Goal: Information Seeking & Learning: Learn about a topic

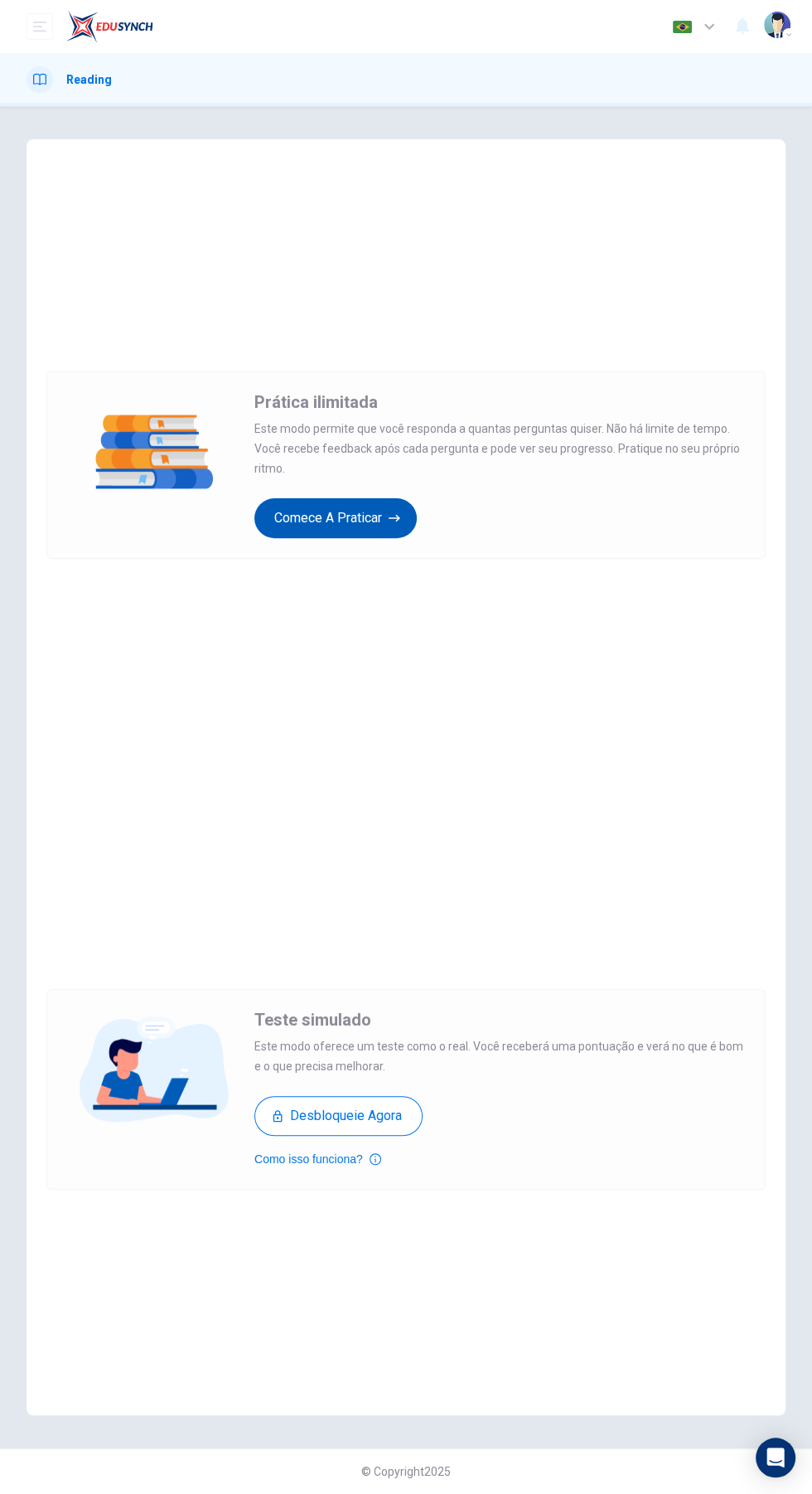
click at [377, 524] on button "Comece a praticar" at bounding box center [336, 518] width 162 height 40
click at [376, 534] on button "Comece a praticar" at bounding box center [336, 518] width 162 height 40
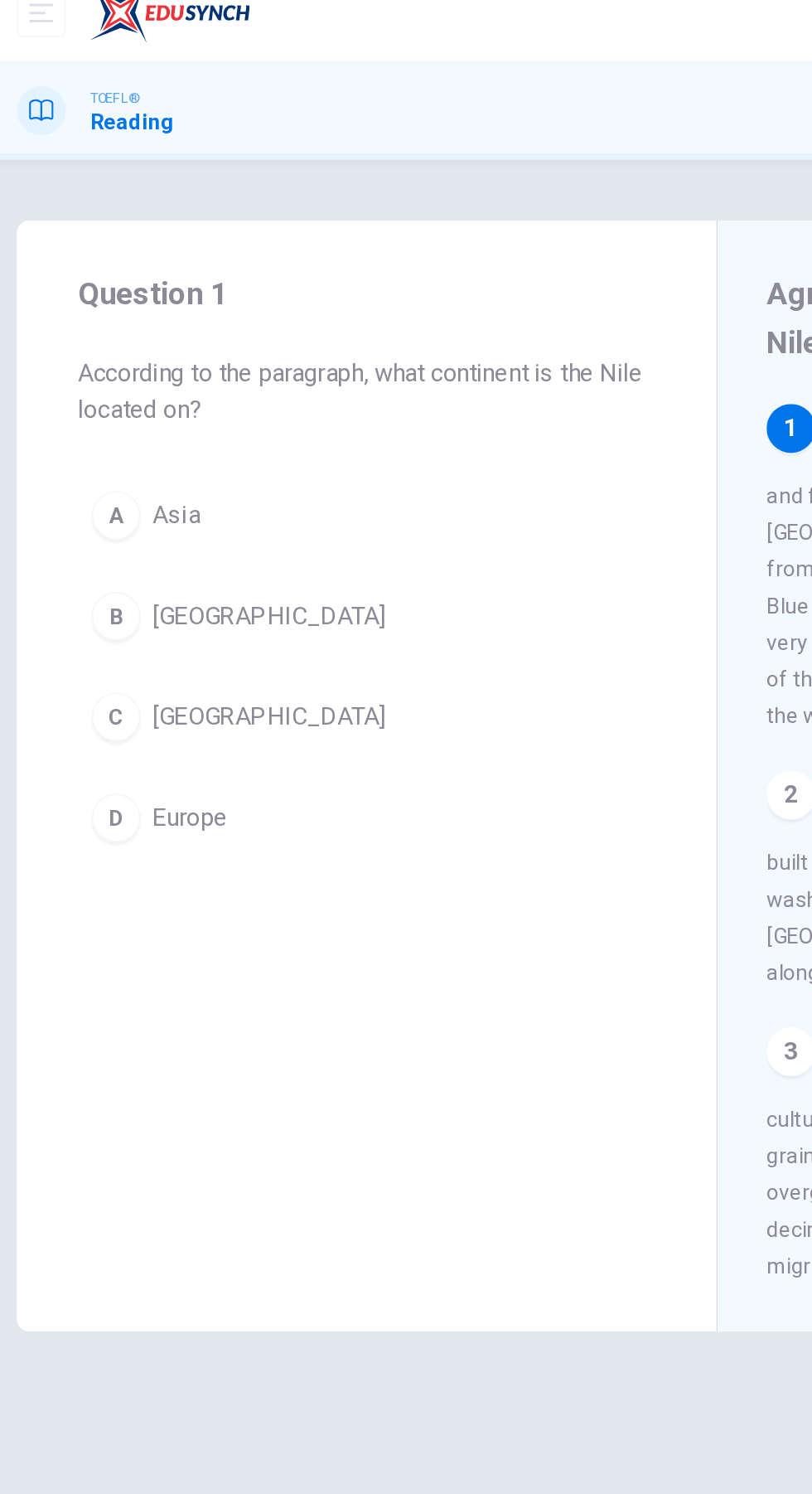
click at [125, 420] on button "C Africa" at bounding box center [217, 408] width 314 height 41
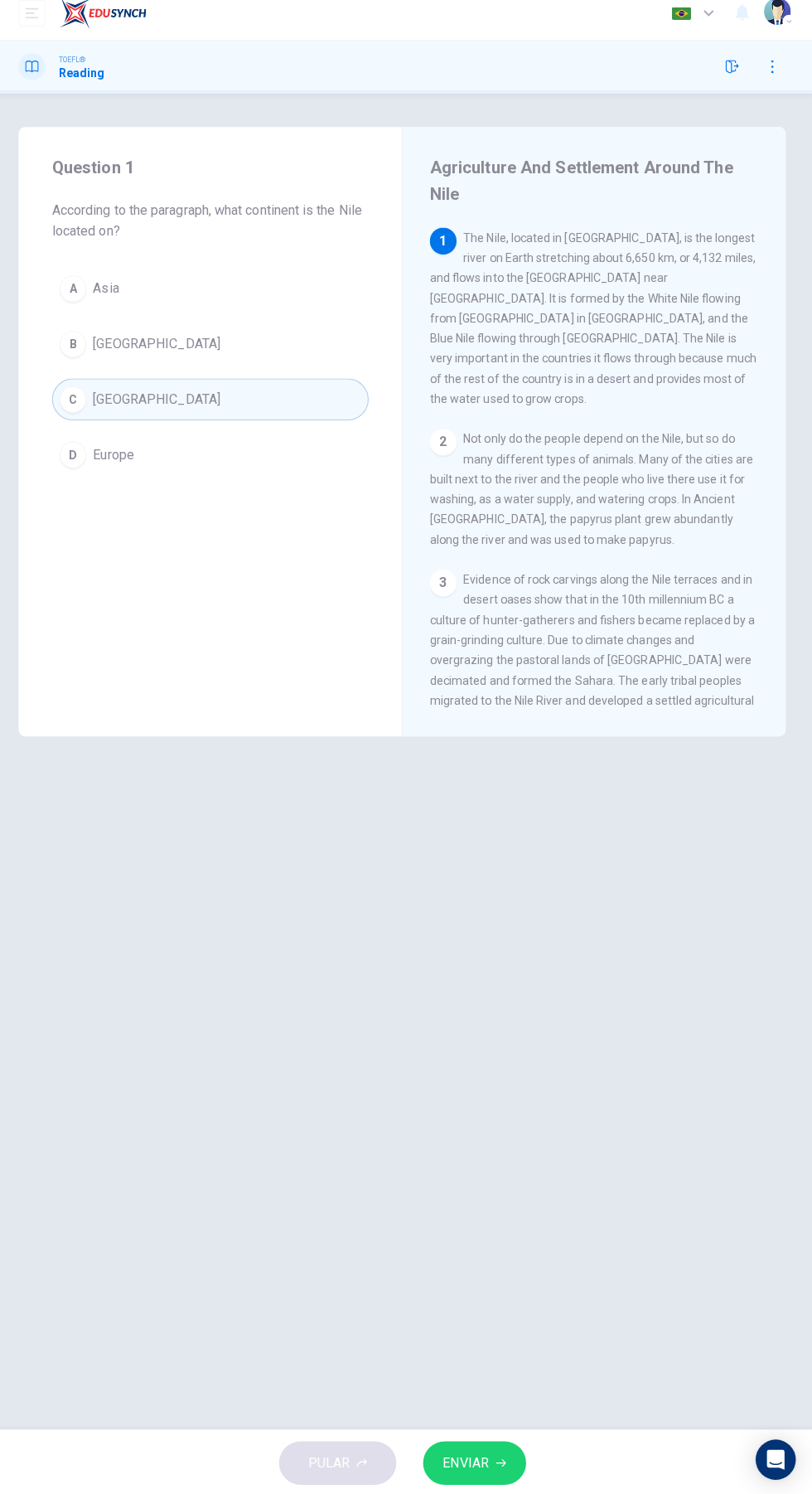
click at [495, 1440] on button "ENVIAR" at bounding box center [477, 1460] width 102 height 43
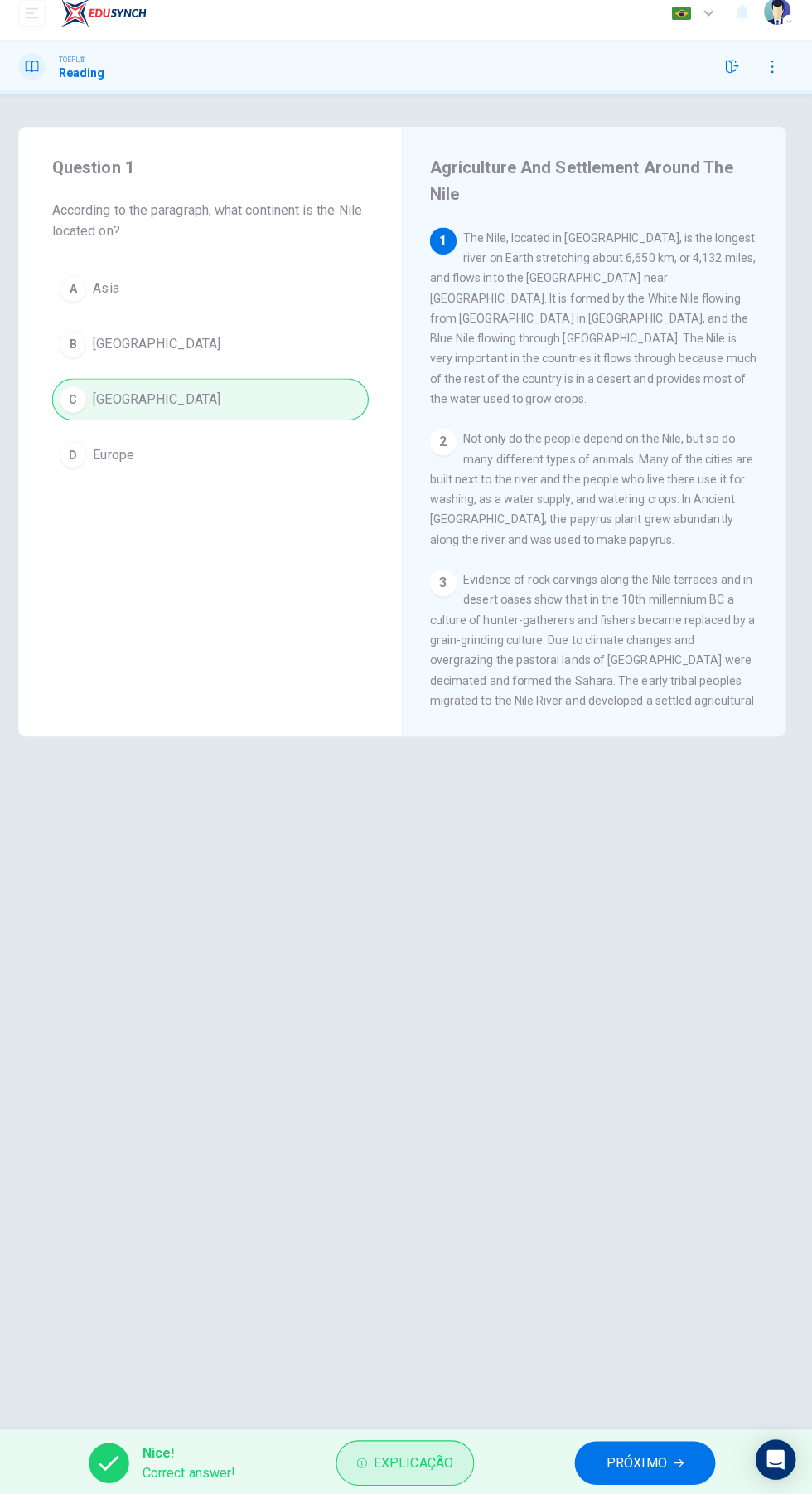
click at [396, 1445] on button "Explicação" at bounding box center [409, 1460] width 136 height 45
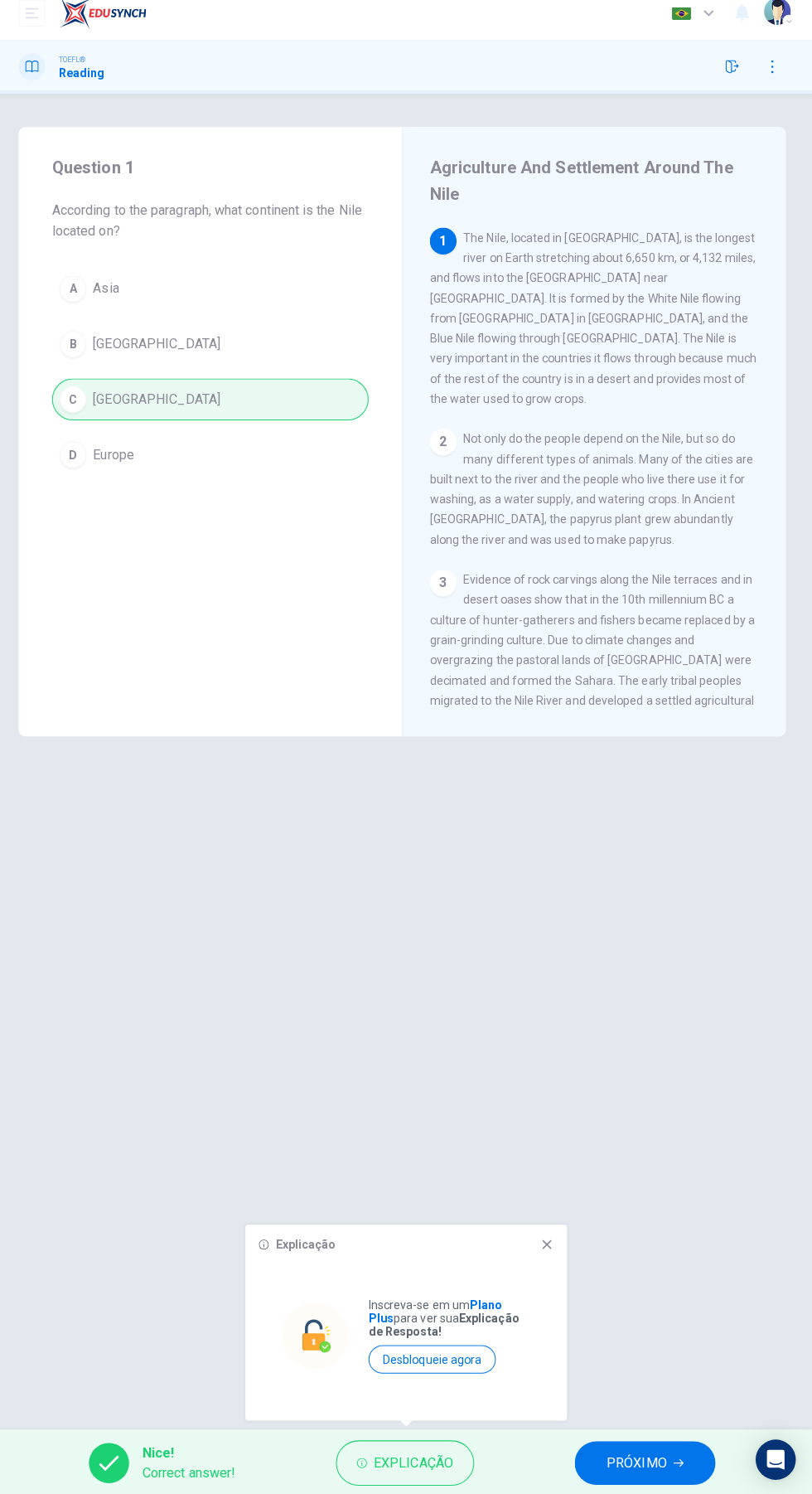
click at [557, 1225] on div "Explicação Inscreva-se em um Plano Plus para ver sua Explicação de Resposta! De…" at bounding box center [410, 1321] width 318 height 194
click at [553, 1244] on icon at bounding box center [549, 1244] width 13 height 13
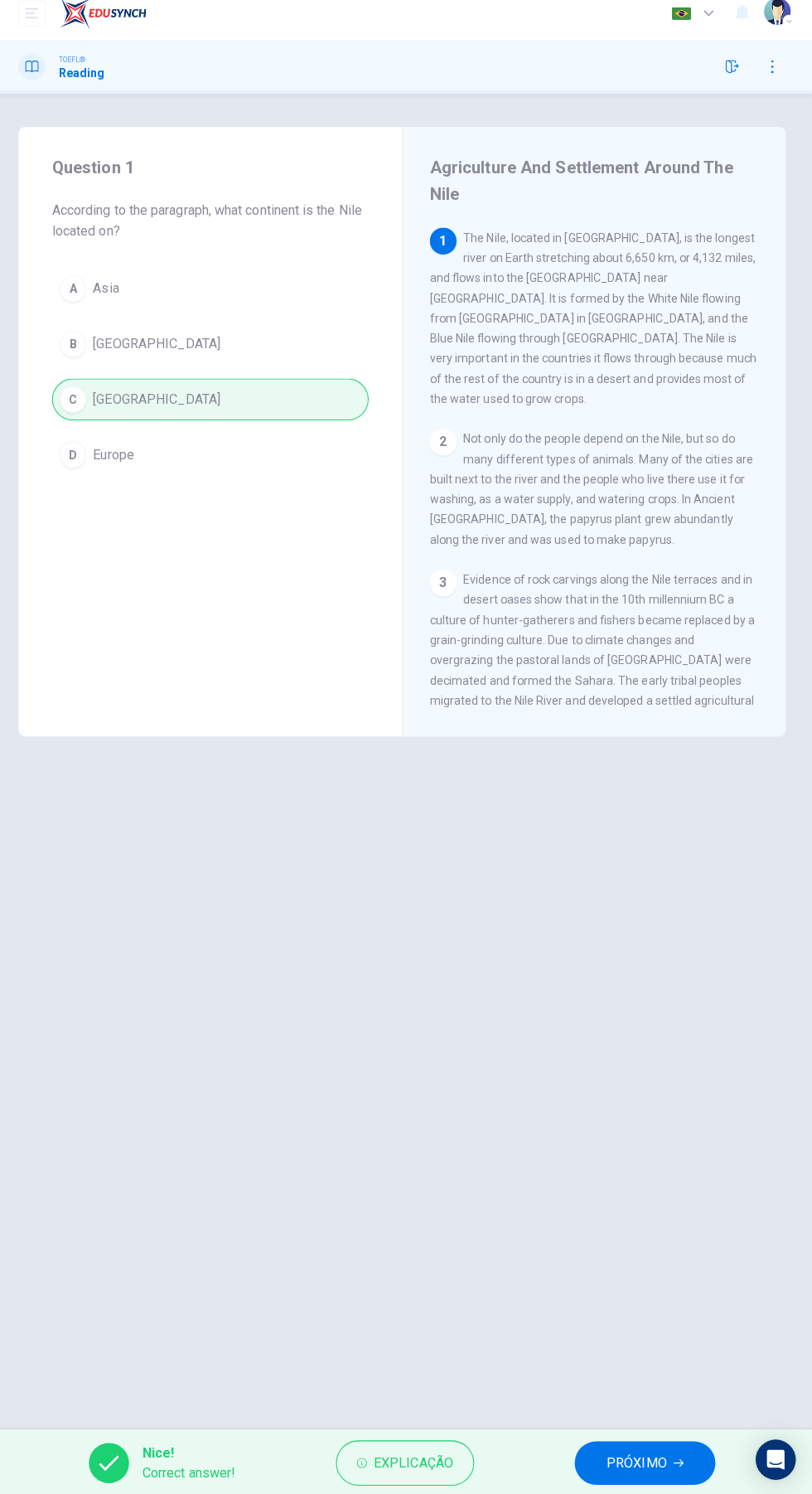
click at [657, 1446] on button "PRÓXIMO" at bounding box center [646, 1460] width 139 height 43
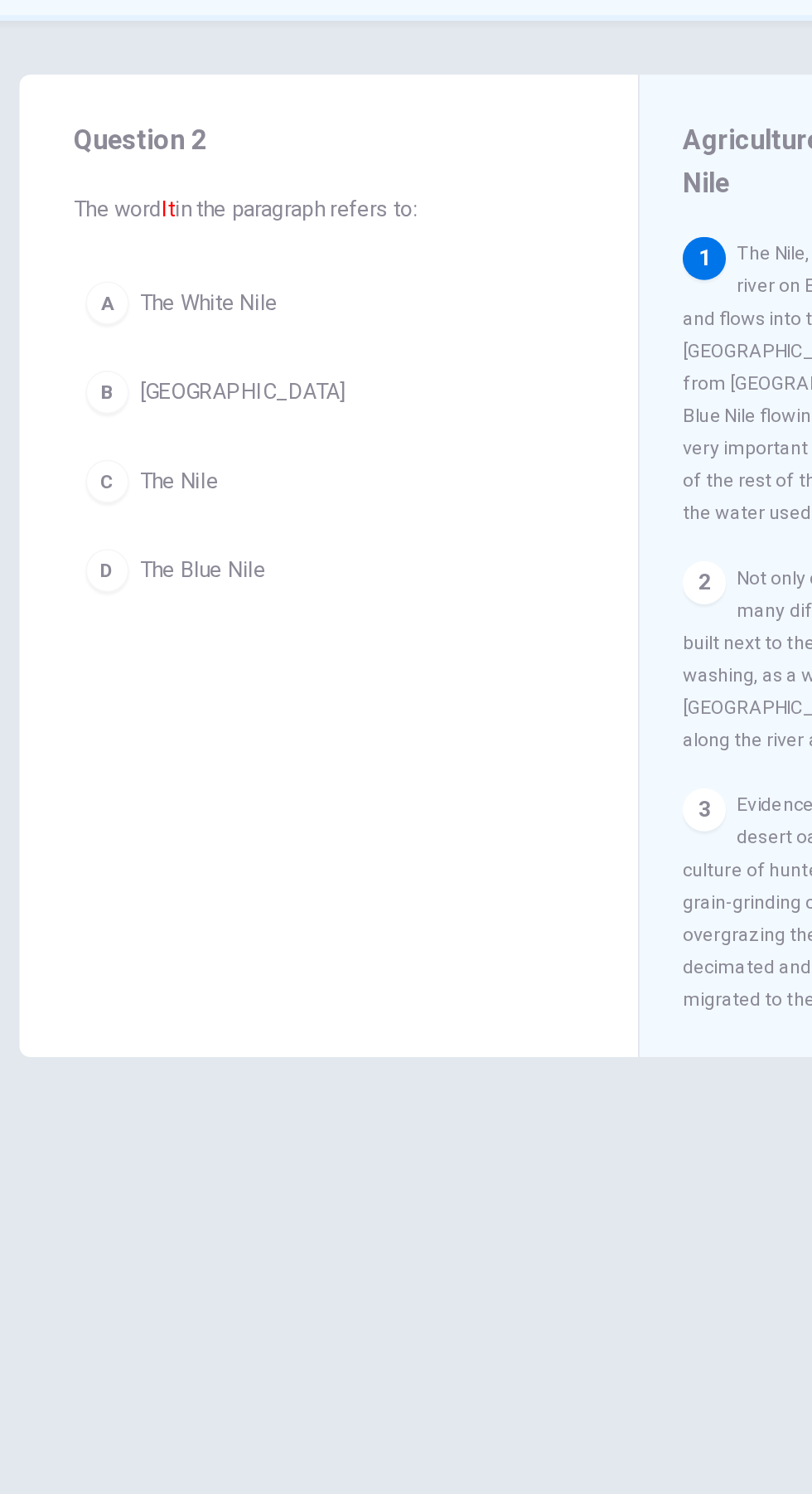
click at [127, 369] on button "C The Nile" at bounding box center [217, 388] width 314 height 41
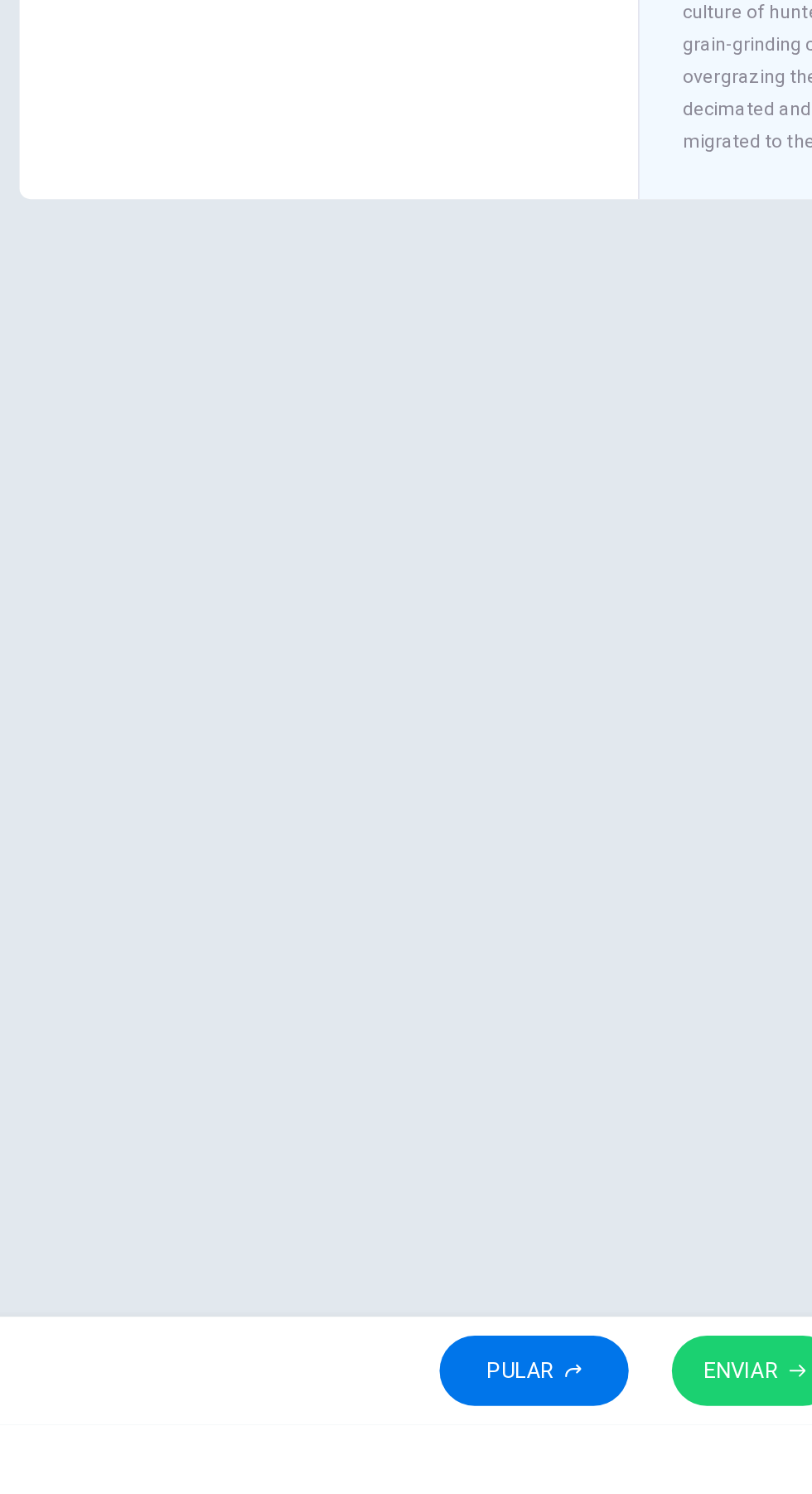
click at [467, 1453] on span "ENVIAR" at bounding box center [469, 1460] width 46 height 23
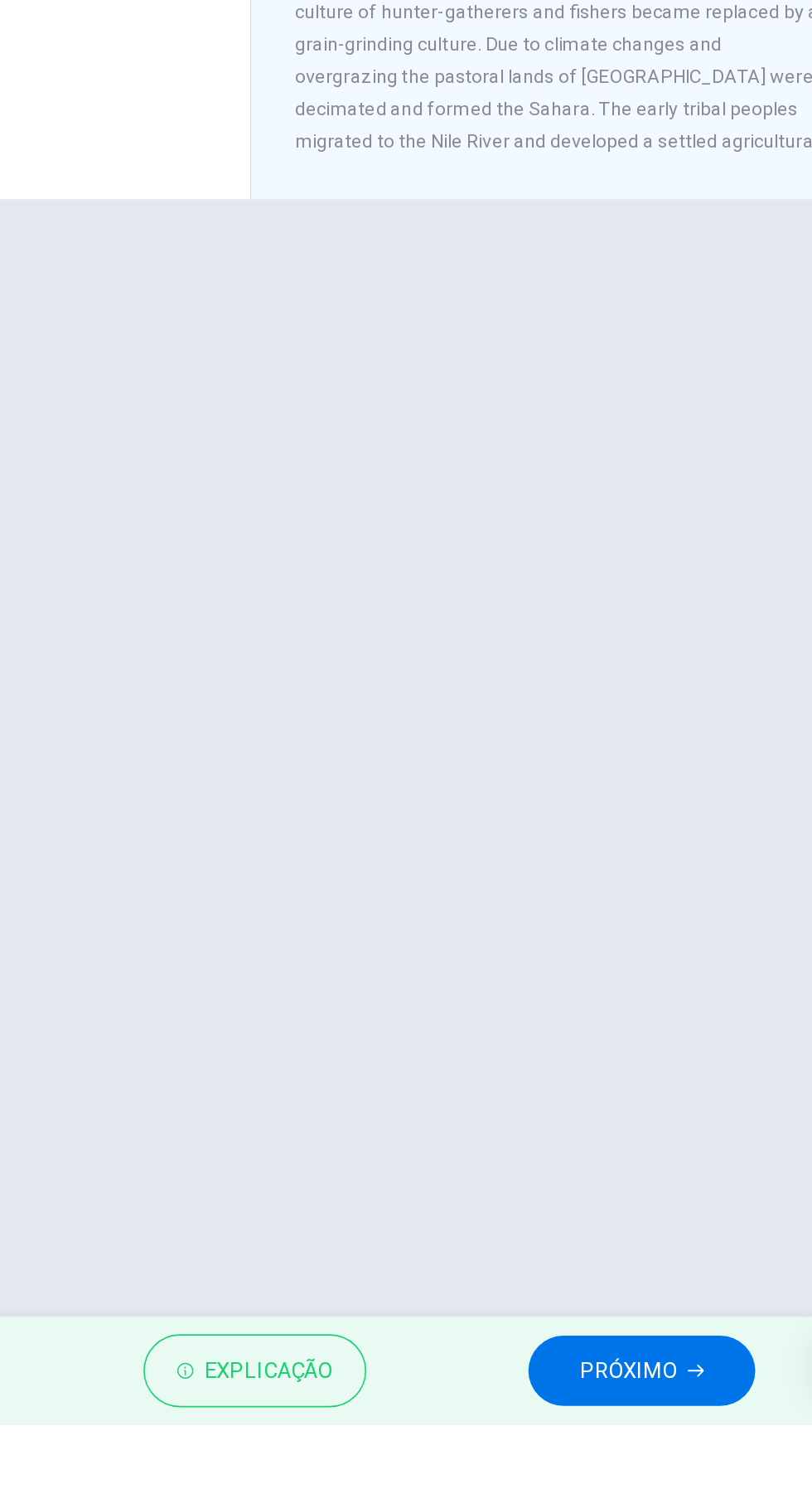
click at [649, 1459] on span "PRÓXIMO" at bounding box center [638, 1460] width 60 height 23
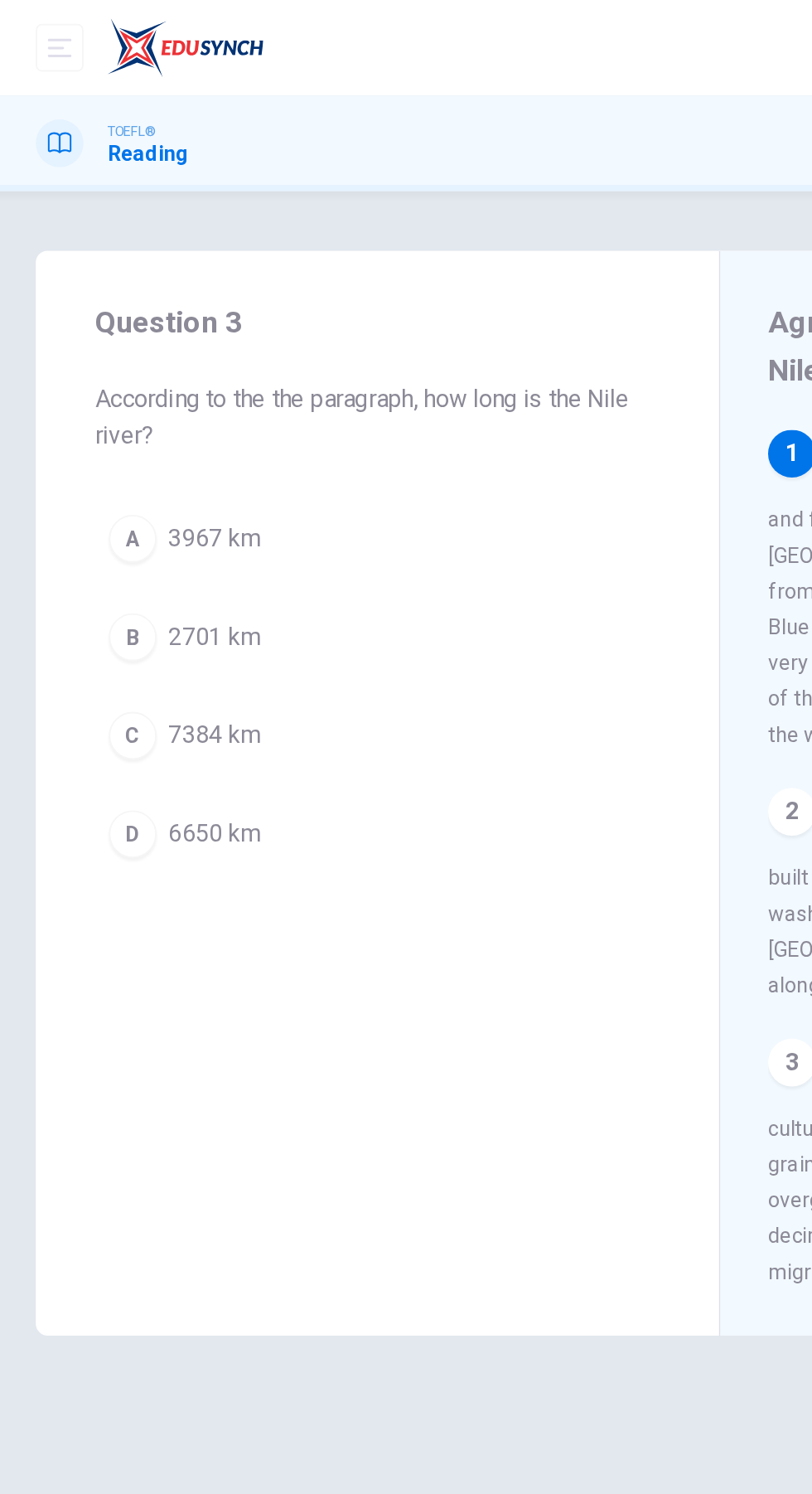
click at [111, 454] on span "6650 km" at bounding box center [125, 463] width 50 height 20
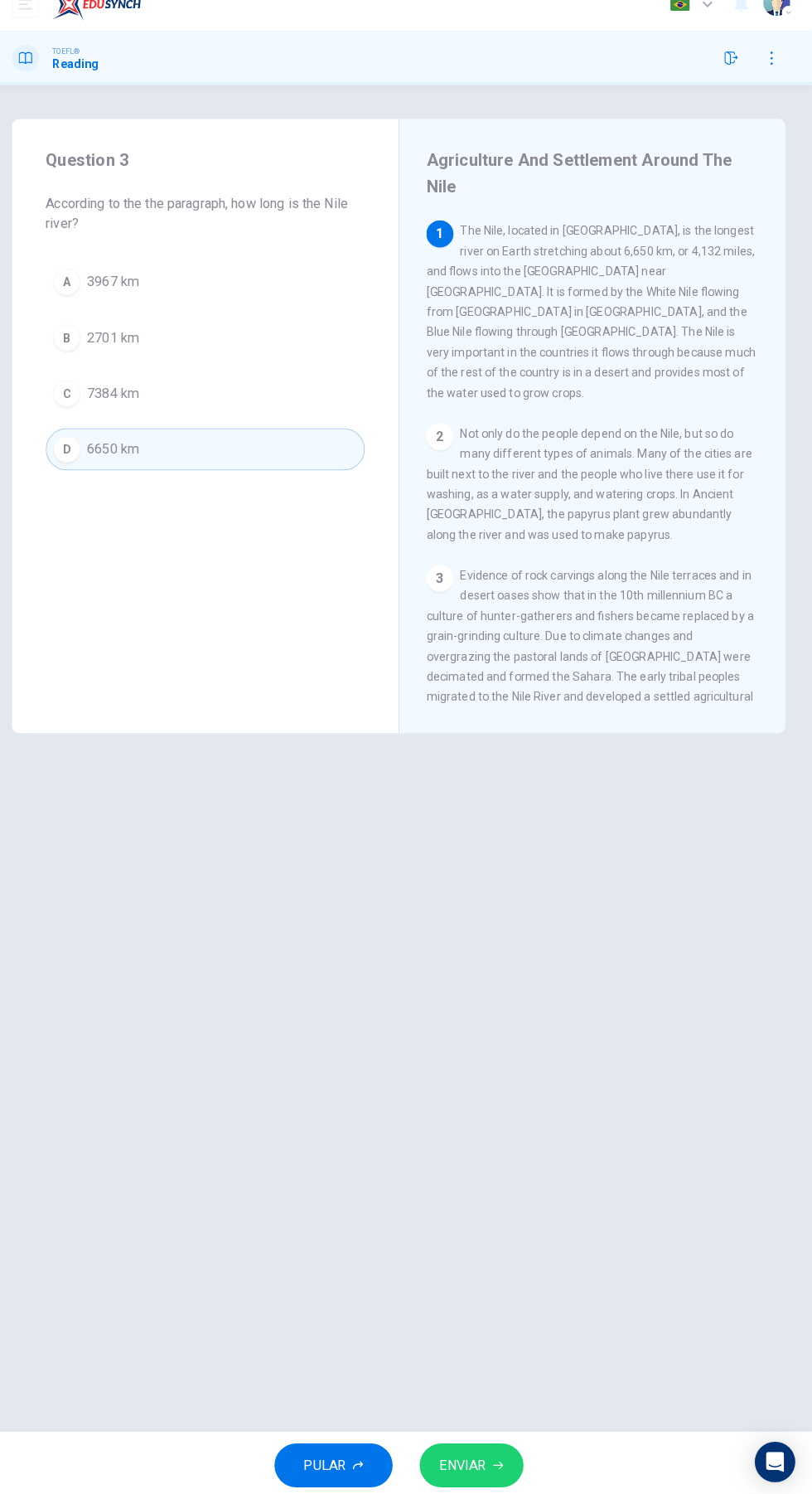
click at [487, 1461] on span "ENVIAR" at bounding box center [469, 1460] width 46 height 23
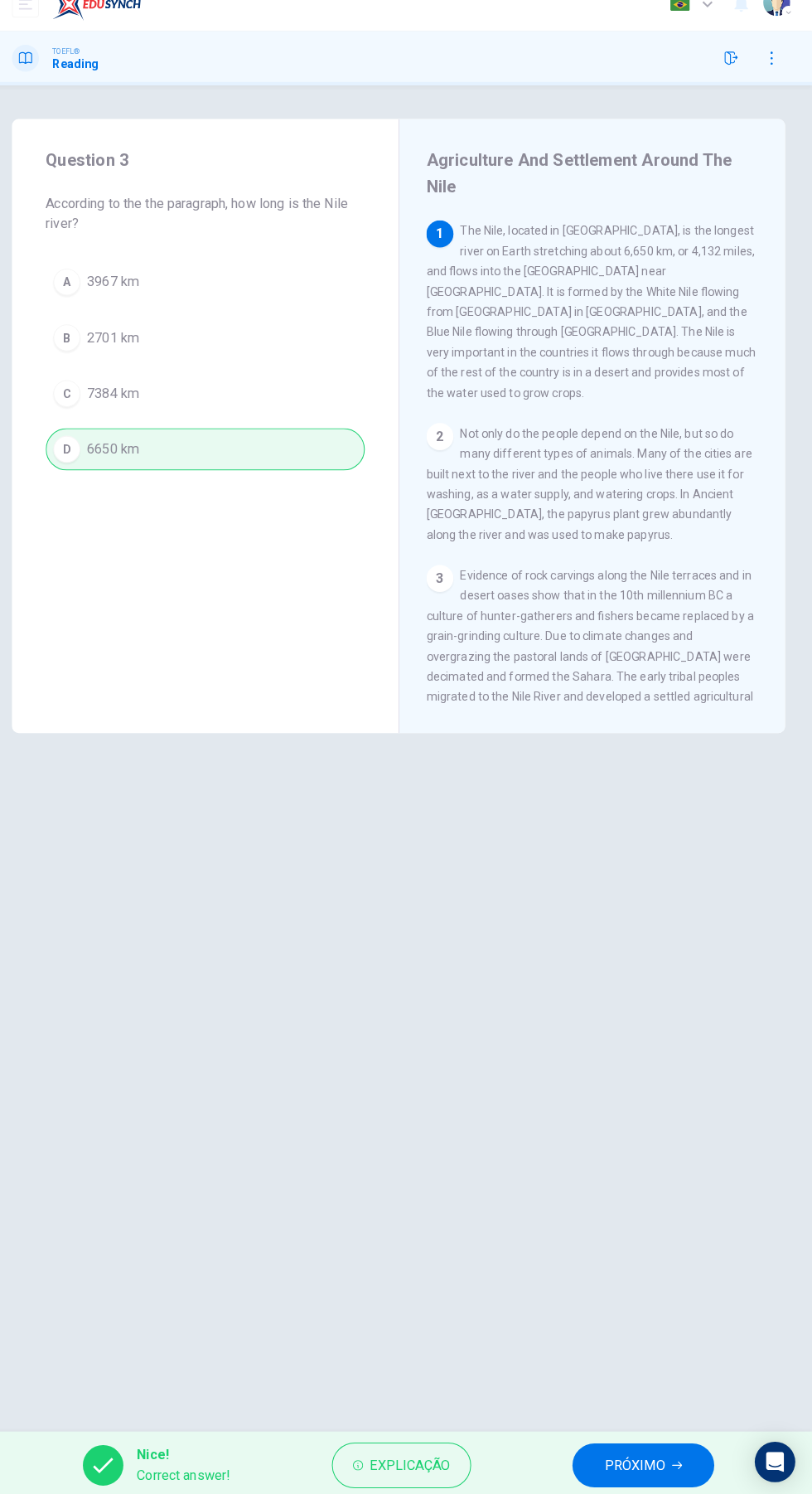
click at [651, 1461] on span "PRÓXIMO" at bounding box center [638, 1460] width 60 height 23
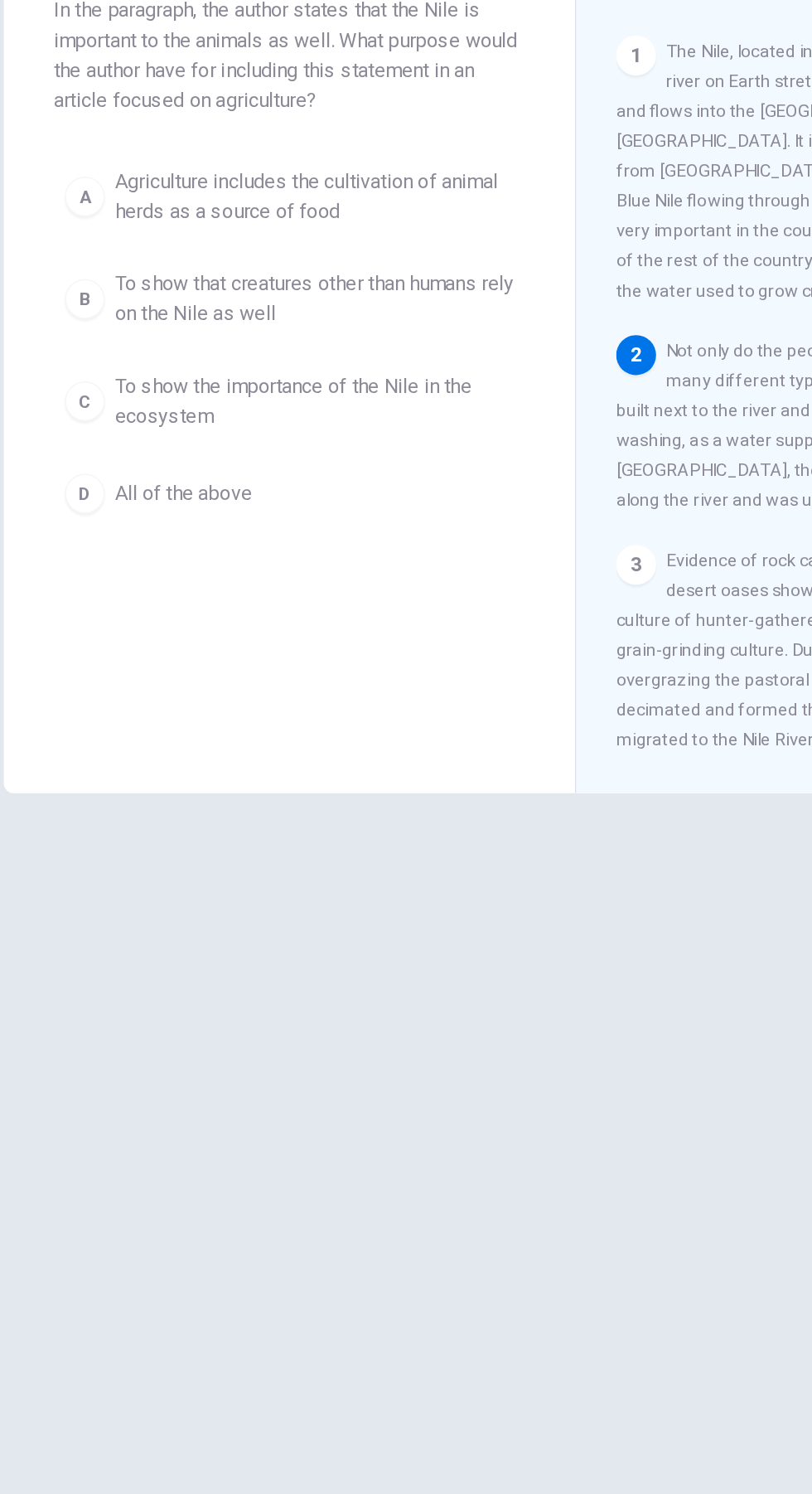
click at [107, 539] on span "All of the above" at bounding box center [146, 543] width 91 height 20
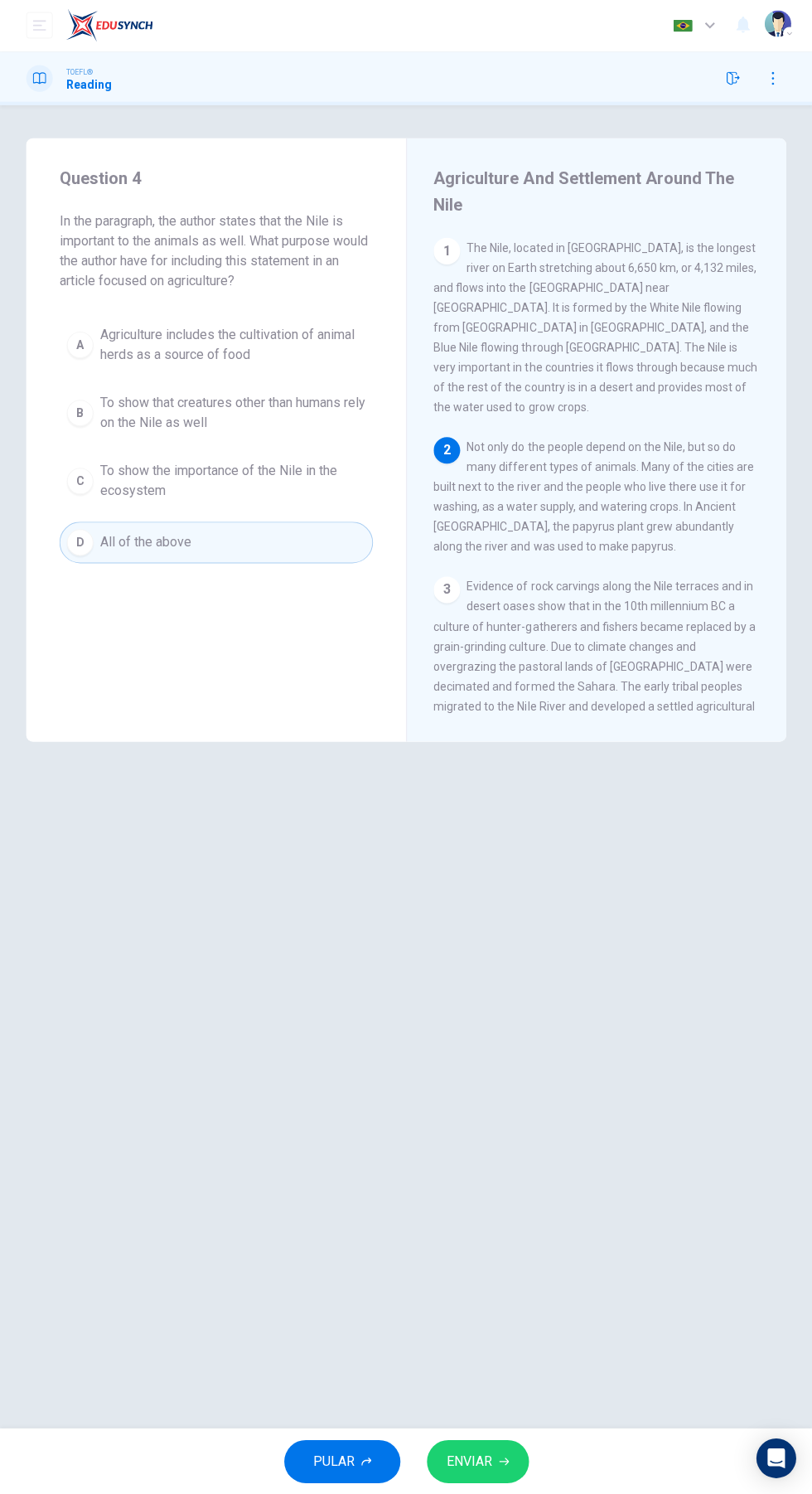
click at [503, 1459] on icon "button" at bounding box center [503, 1461] width 10 height 7
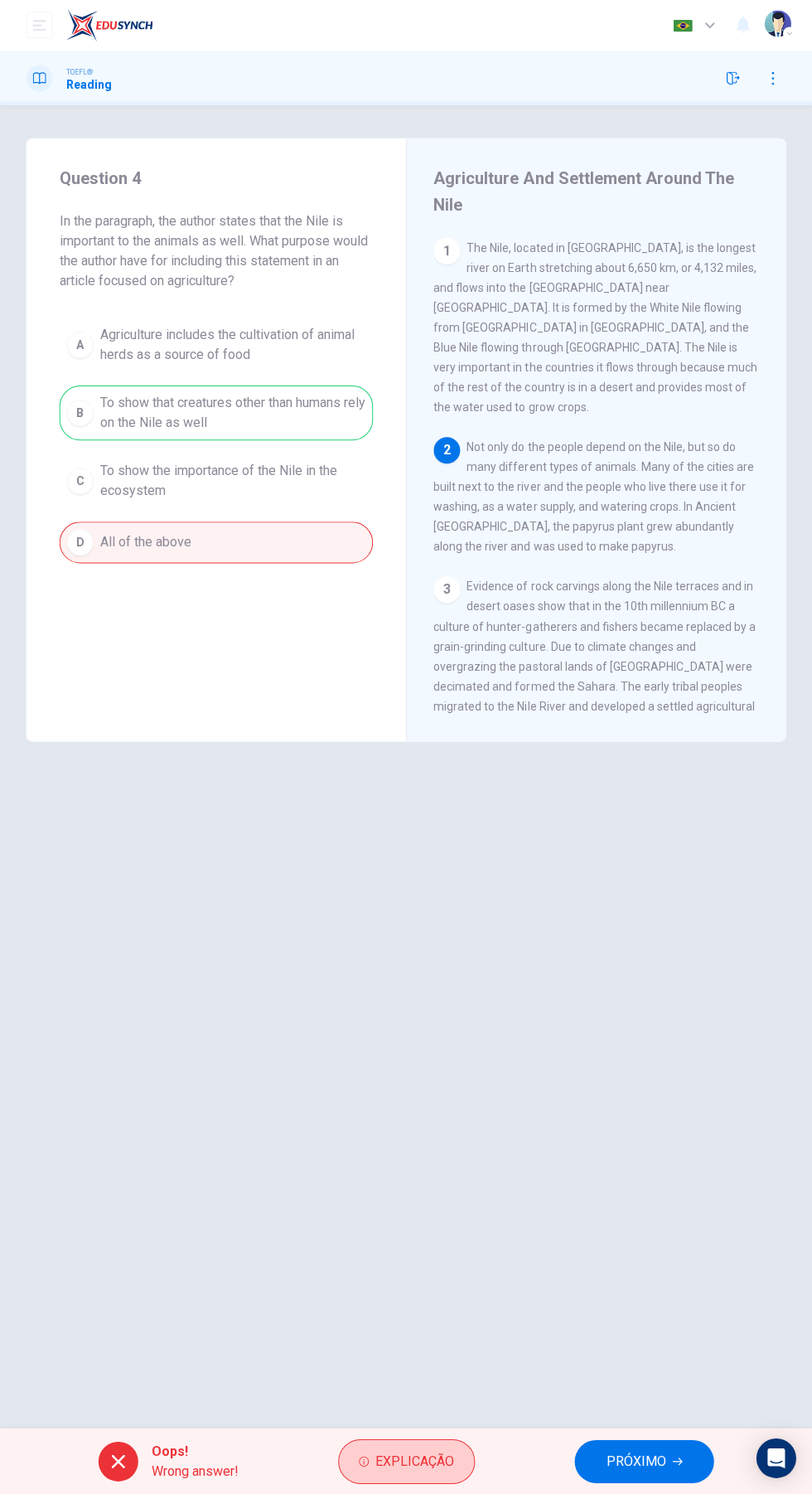
click at [372, 1460] on button "Explicação" at bounding box center [406, 1460] width 136 height 45
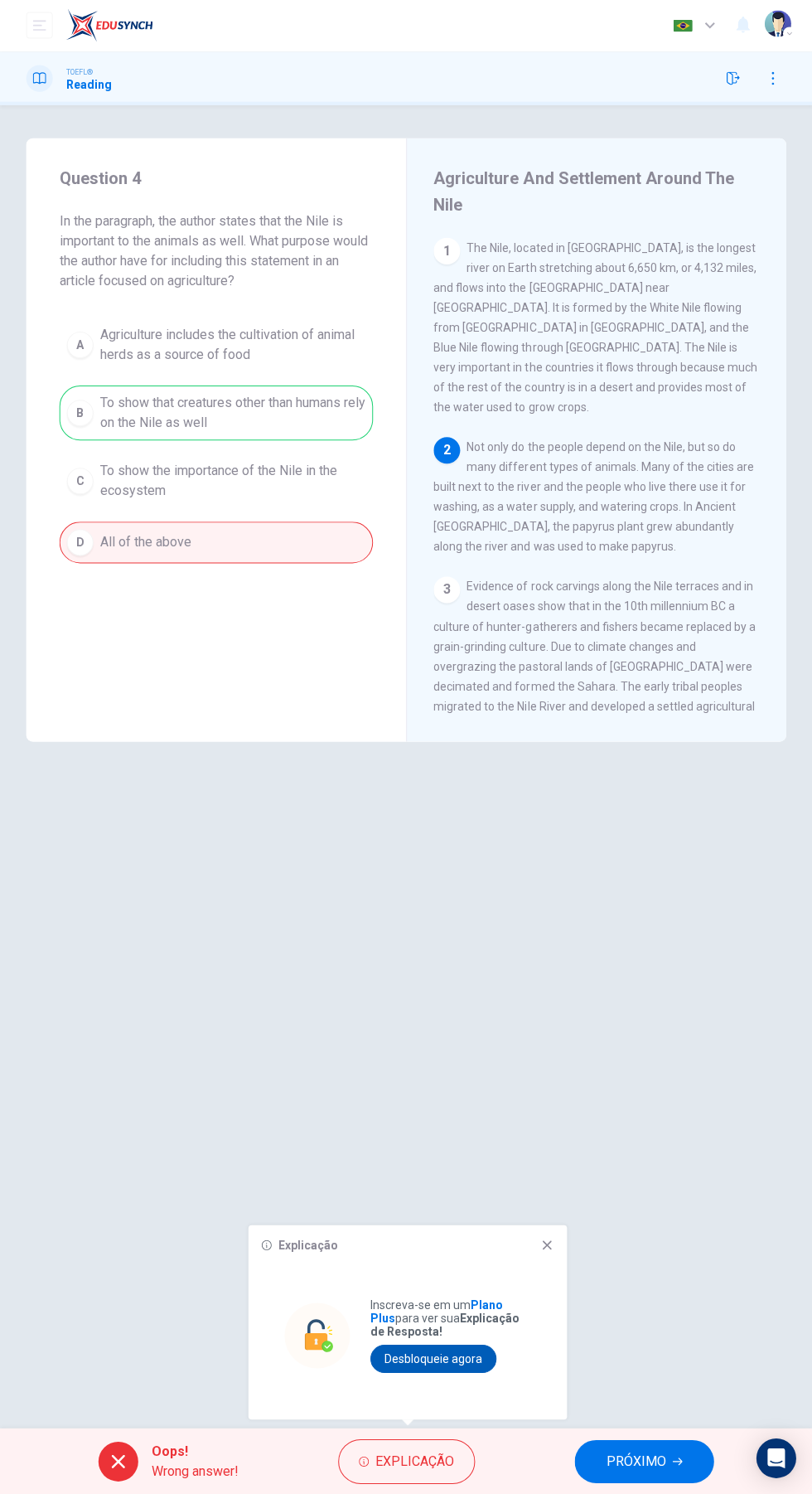
click at [437, 1355] on button "Desbloqueie agora" at bounding box center [433, 1358] width 126 height 28
